Goal: Task Accomplishment & Management: Complete application form

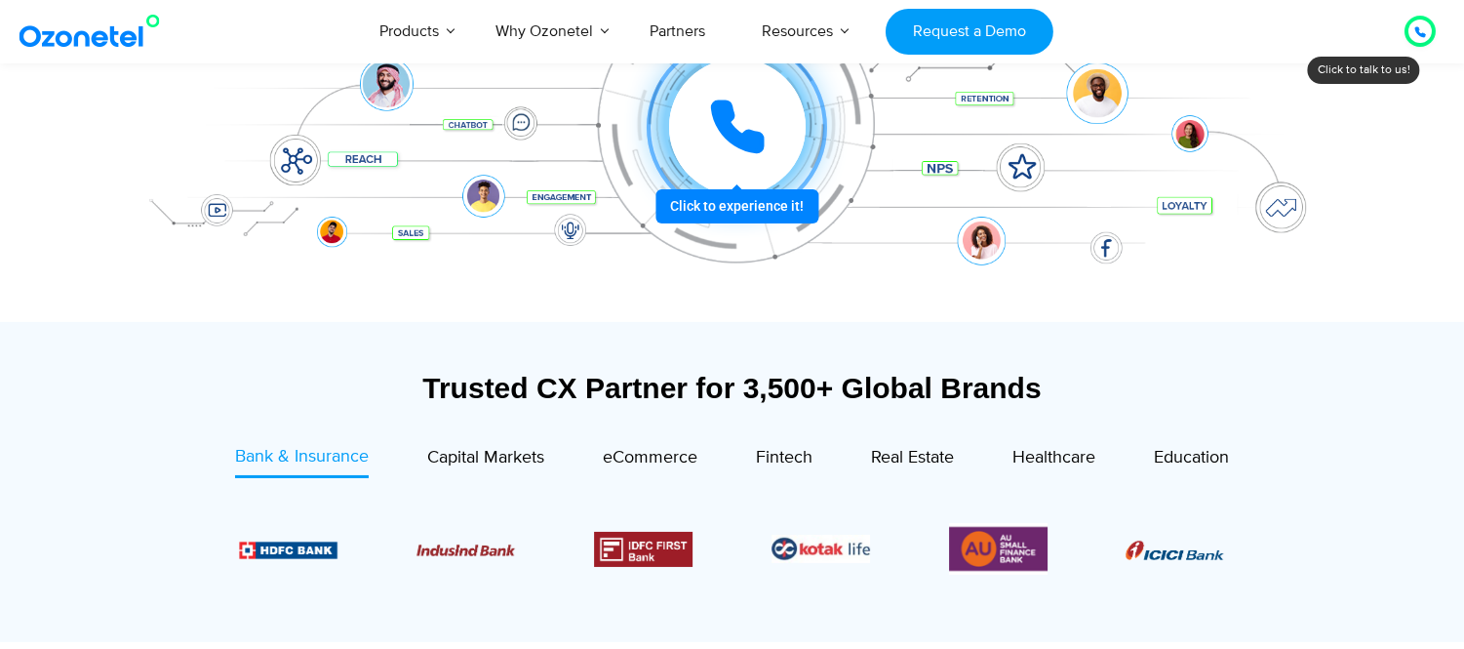
scroll to position [446, 0]
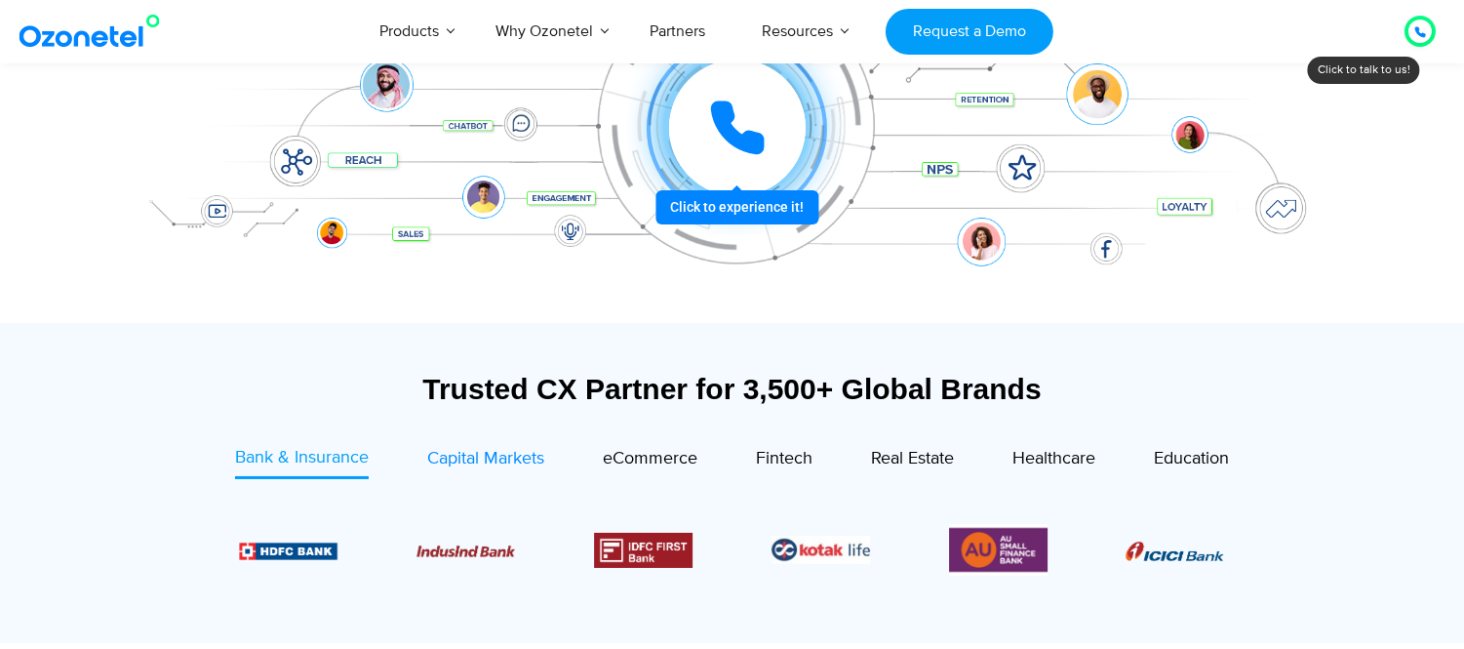
click at [505, 460] on span "Capital Markets" at bounding box center [485, 458] width 117 height 21
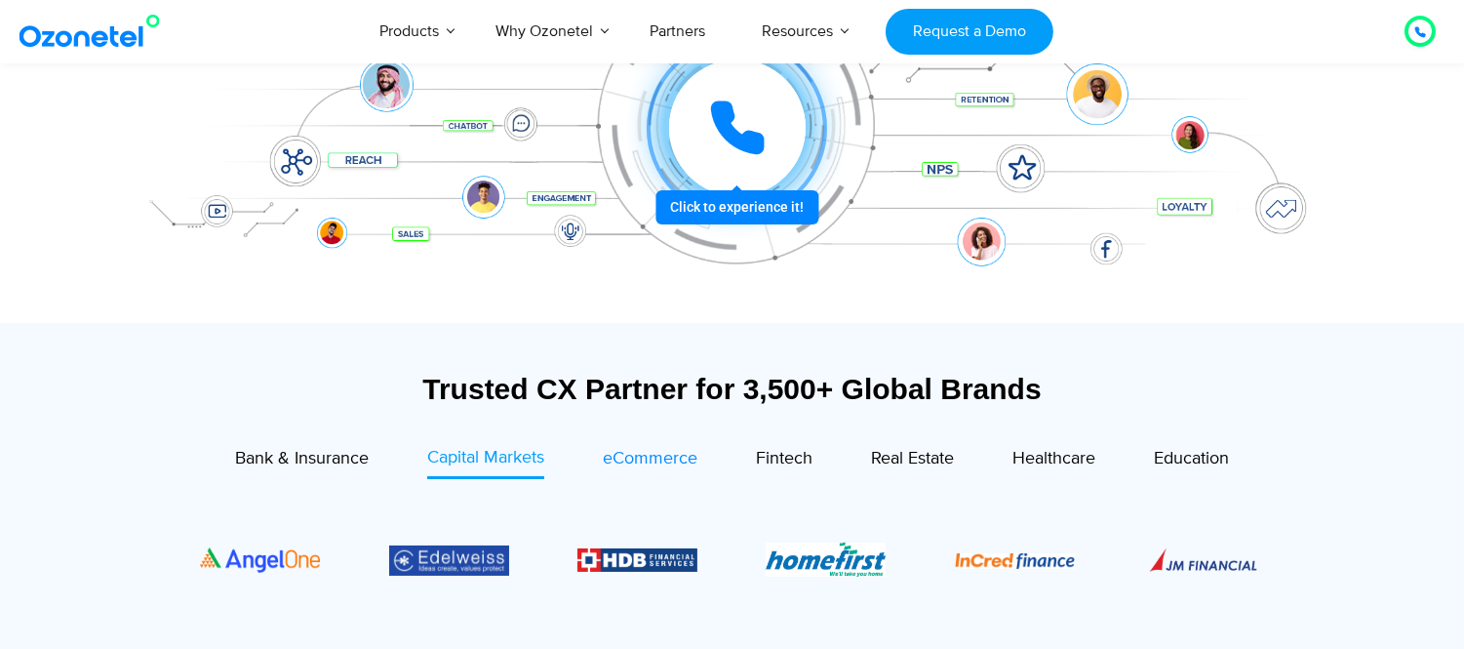
drag, startPoint x: 645, startPoint y: 479, endPoint x: 645, endPoint y: 452, distance: 27.3
click at [645, 452] on div "Bank & Insurance Capital Markets" at bounding box center [732, 554] width 1161 height 218
click at [645, 452] on span "eCommerce" at bounding box center [650, 458] width 95 height 21
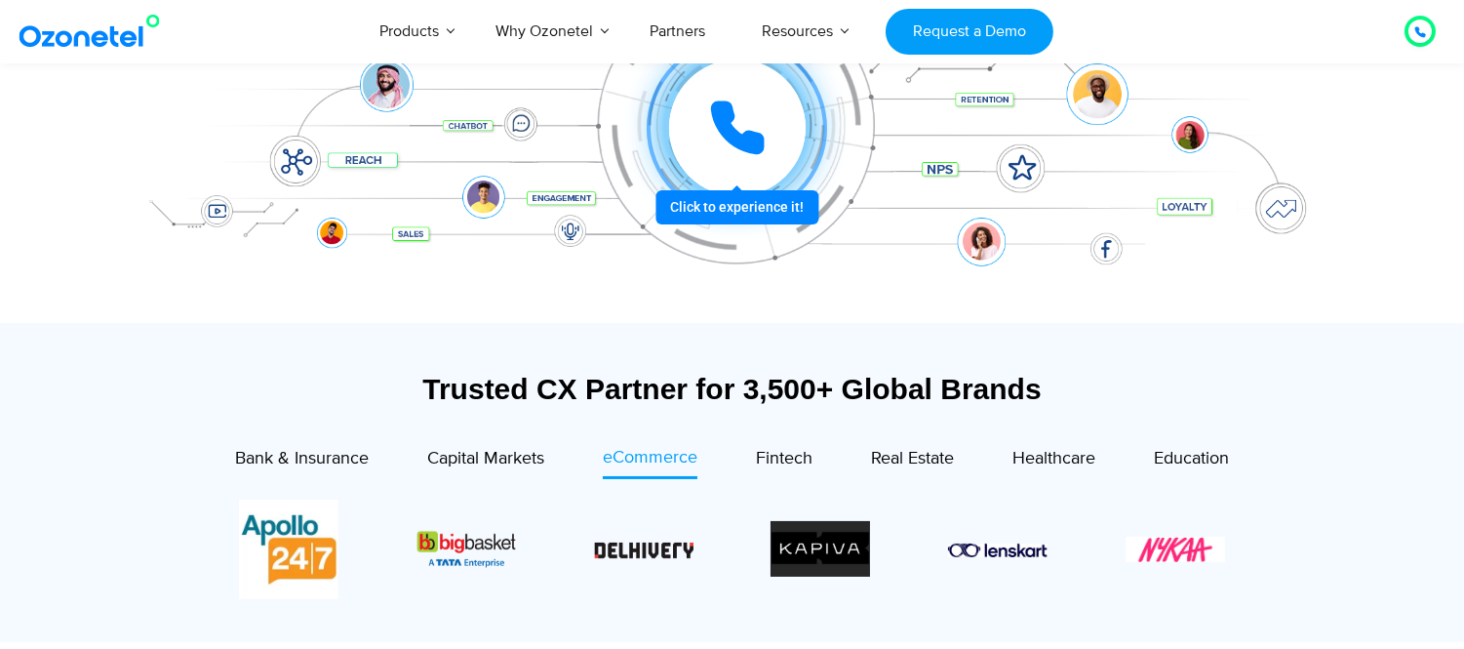
click at [432, 344] on section "Trusted CX Partner for 3,500+ Global Brands Bank & Insurance Capital Markets" at bounding box center [733, 482] width 1200 height 299
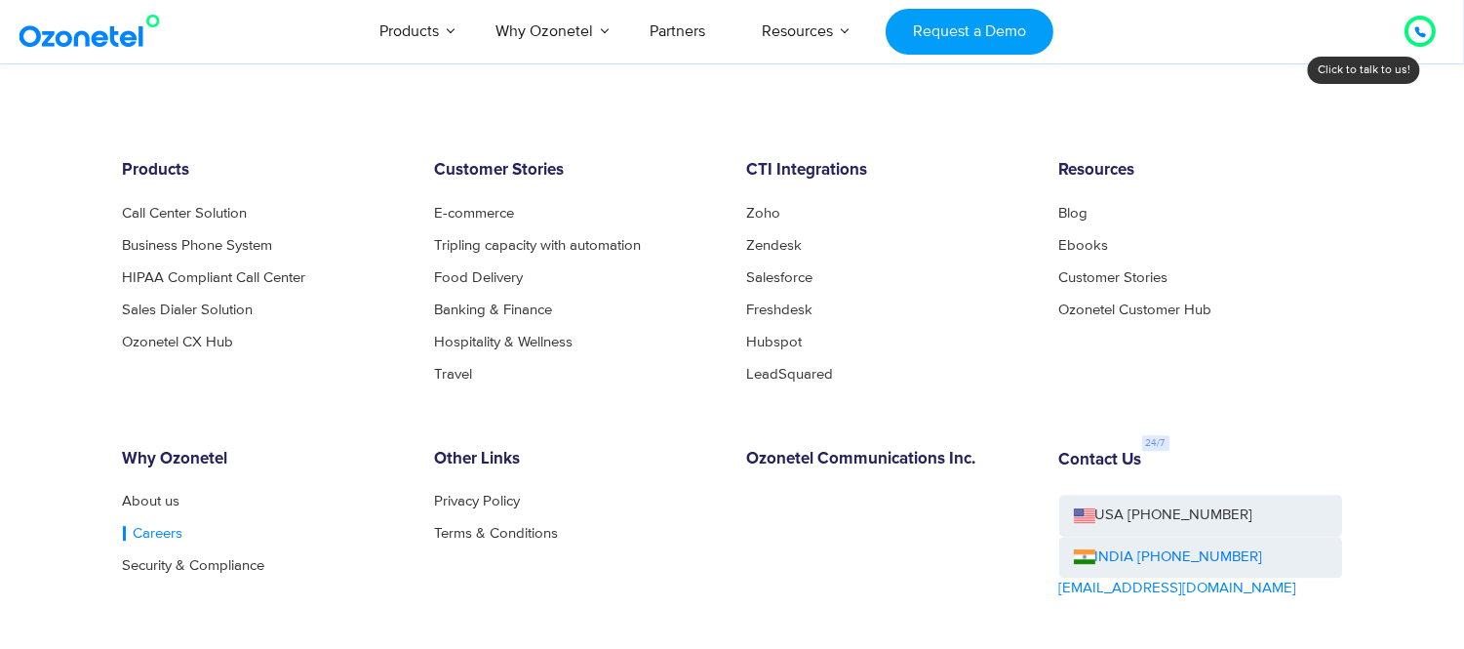
click at [160, 529] on link "Careers" at bounding box center [153, 533] width 60 height 15
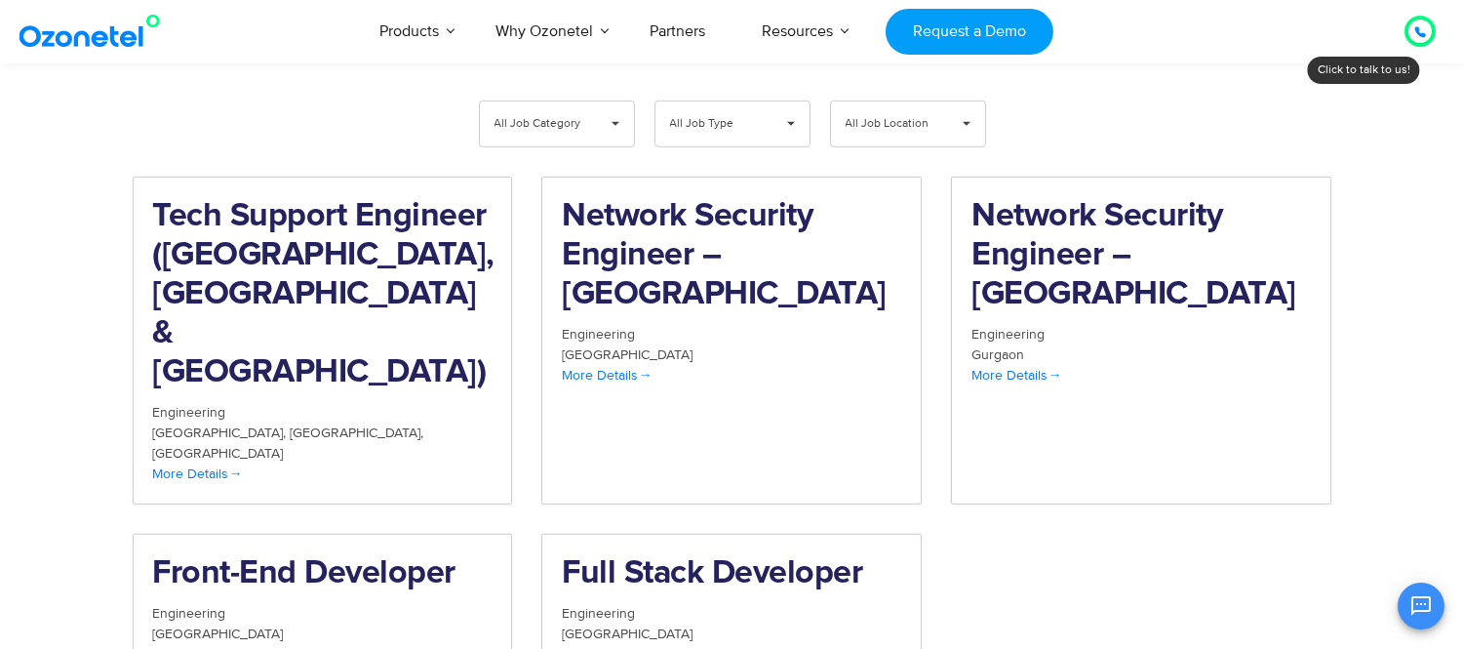
scroll to position [2069, 0]
click at [227, 196] on h2 "Tech Support Engineer (Chennai, Bangalore & Mumbai)" at bounding box center [322, 293] width 339 height 195
